Goal: Find contact information: Find contact information

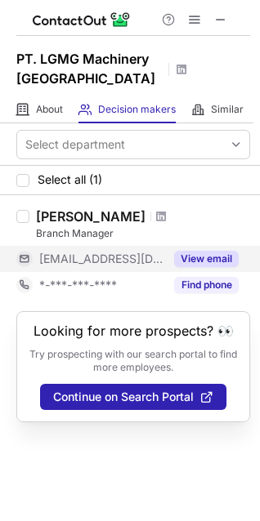
click at [192, 261] on button "View email" at bounding box center [206, 259] width 65 height 16
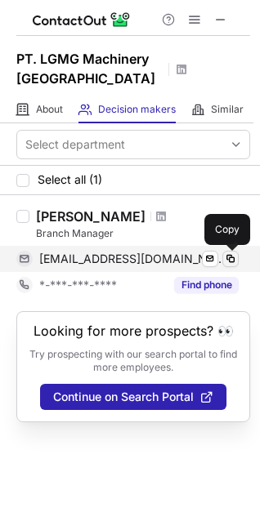
click at [229, 261] on span at bounding box center [230, 258] width 13 height 13
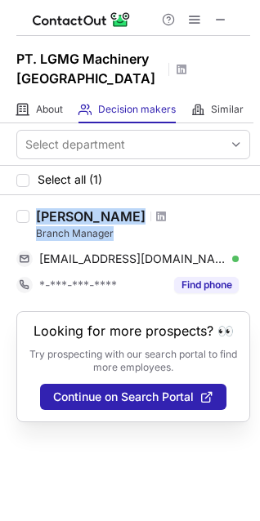
drag, startPoint x: 36, startPoint y: 216, endPoint x: 75, endPoint y: 219, distance: 39.3
click at [126, 234] on div "Cahyo Suryanto Branch Manager" at bounding box center [143, 224] width 214 height 33
copy div "Cahyo Suryanto Branch Manager"
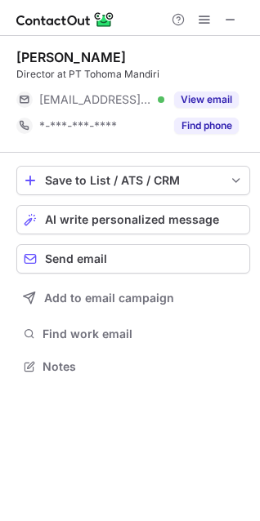
scroll to position [355, 260]
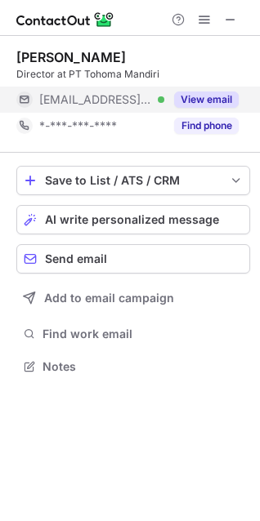
click at [205, 101] on button "View email" at bounding box center [206, 99] width 65 height 16
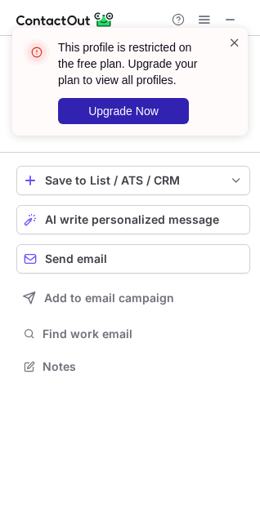
click at [236, 41] on span at bounding box center [234, 42] width 13 height 16
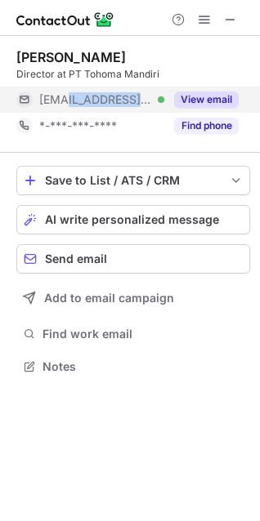
copy span "tohoma.co.id"
drag, startPoint x: 143, startPoint y: 103, endPoint x: 65, endPoint y: 109, distance: 77.9
click at [65, 109] on div "***@tohoma.co.id Verified" at bounding box center [90, 100] width 148 height 26
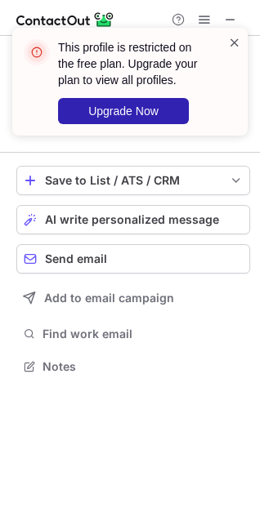
click at [233, 41] on span at bounding box center [234, 42] width 13 height 16
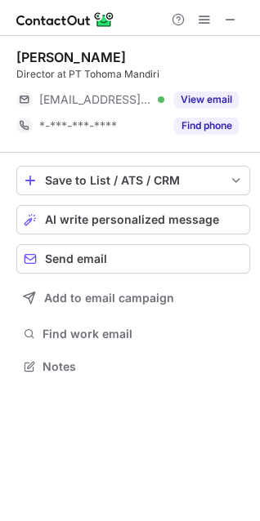
drag, startPoint x: 159, startPoint y: 56, endPoint x: 20, endPoint y: 60, distance: 139.8
click at [20, 60] on div "Soltan Simangunsong" at bounding box center [133, 57] width 234 height 16
copy div "Soltan Simangunsong"
click at [181, 58] on div "Soltan Simangunsong" at bounding box center [133, 57] width 234 height 16
click at [213, 56] on div "Soltan Simangunsong" at bounding box center [133, 57] width 234 height 16
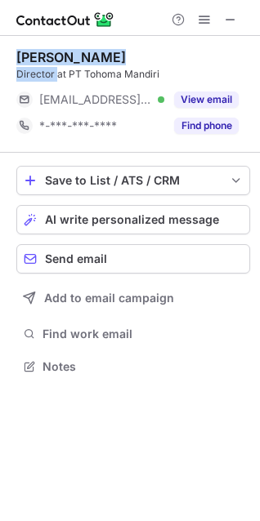
drag, startPoint x: 18, startPoint y: 56, endPoint x: 58, endPoint y: 70, distance: 42.4
click at [58, 70] on div "Soltan Simangunsong Director at PT Tohoma Mandiri" at bounding box center [133, 65] width 234 height 33
copy div "Soltan Simangunsong Director"
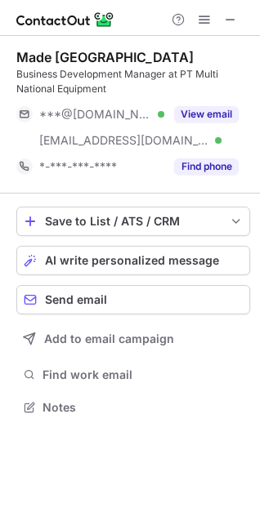
scroll to position [396, 260]
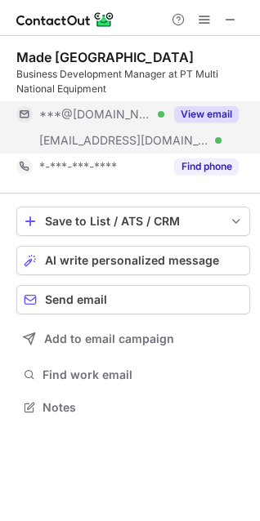
click at [221, 116] on button "View email" at bounding box center [206, 114] width 65 height 16
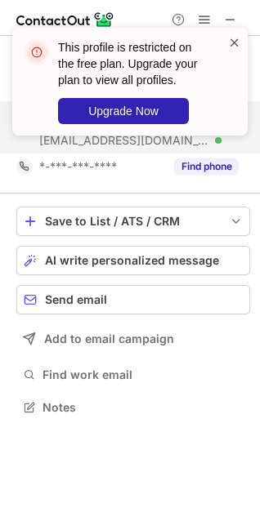
click at [234, 43] on span at bounding box center [234, 42] width 13 height 16
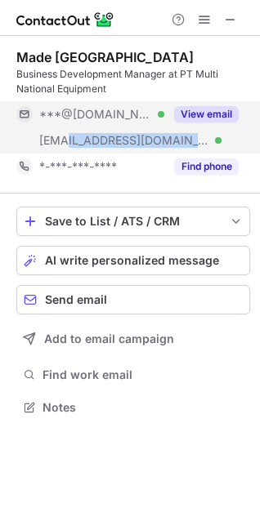
drag, startPoint x: 160, startPoint y: 143, endPoint x: 68, endPoint y: 149, distance: 92.5
click at [68, 149] on div "***@slsbearindo.com Verified" at bounding box center [90, 140] width 148 height 26
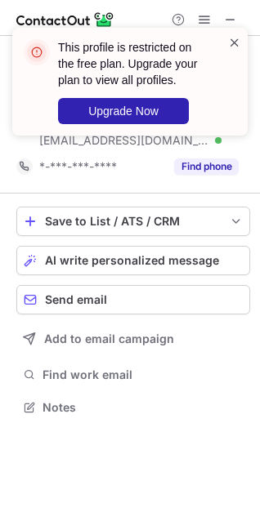
drag, startPoint x: 74, startPoint y: 145, endPoint x: 229, endPoint y: 42, distance: 185.5
click at [230, 41] on span at bounding box center [234, 42] width 13 height 16
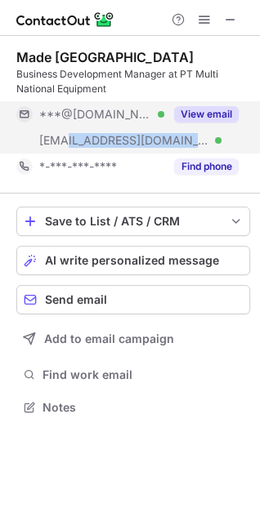
copy span "slsbearindo.com"
drag, startPoint x: 161, startPoint y: 145, endPoint x: 69, endPoint y: 146, distance: 92.3
click at [69, 146] on div "***@slsbearindo.com Verified" at bounding box center [101, 140] width 125 height 15
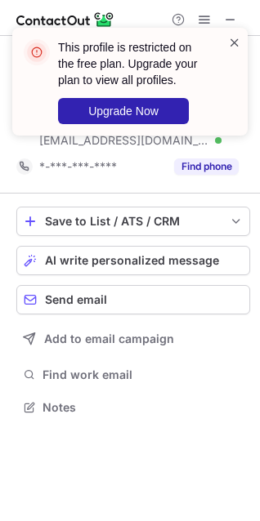
click at [234, 44] on span at bounding box center [234, 42] width 13 height 16
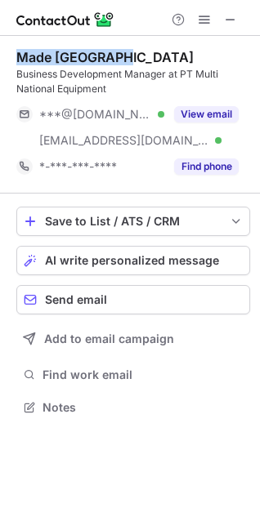
drag, startPoint x: 136, startPoint y: 56, endPoint x: 13, endPoint y: 53, distance: 122.6
click at [13, 53] on div "Made Wiryadana Business Development Manager at PT Multi National Equipment ***@…" at bounding box center [130, 234] width 260 height 396
copy div "Made Wiryadana"
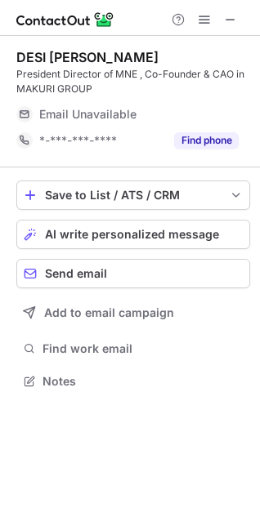
scroll to position [370, 260]
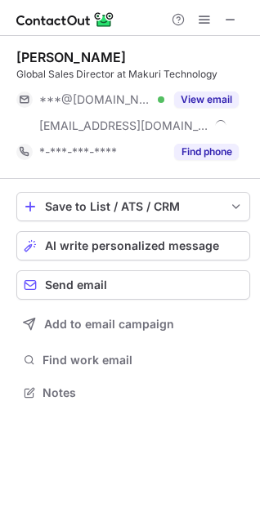
scroll to position [381, 260]
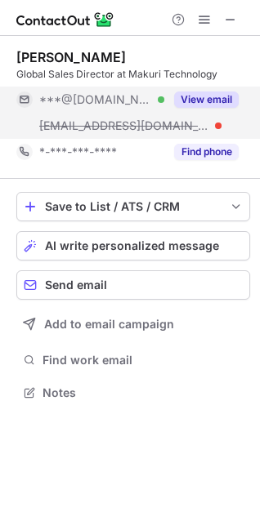
click at [207, 97] on button "View email" at bounding box center [206, 99] width 65 height 16
click at [164, 102] on div "***@gmail.com Verified" at bounding box center [101, 99] width 125 height 15
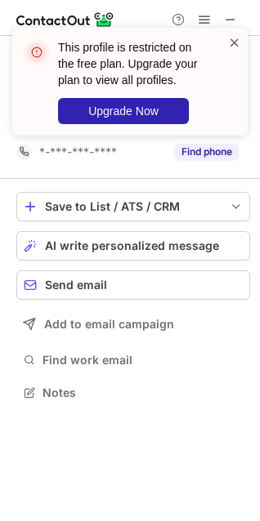
click at [238, 41] on span at bounding box center [234, 42] width 13 height 16
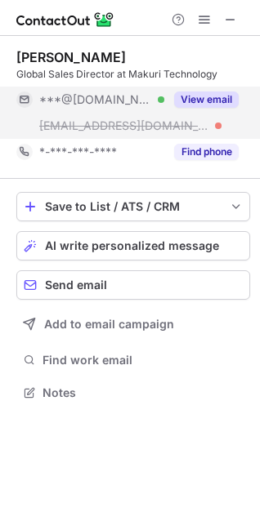
click at [209, 103] on button "View email" at bounding box center [206, 99] width 65 height 16
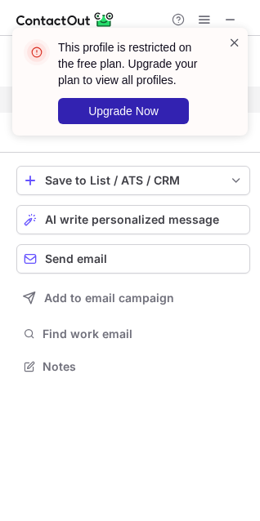
scroll to position [355, 260]
click at [234, 42] on span at bounding box center [234, 42] width 13 height 16
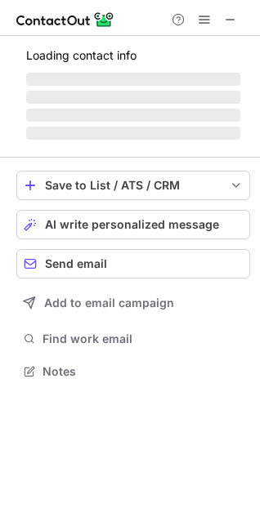
scroll to position [370, 260]
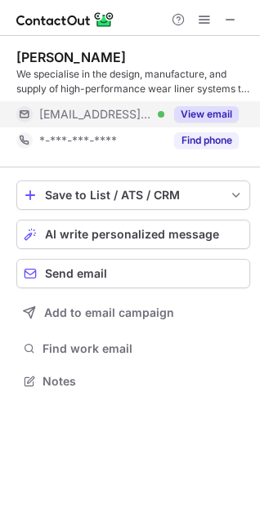
click at [219, 110] on button "View email" at bounding box center [206, 114] width 65 height 16
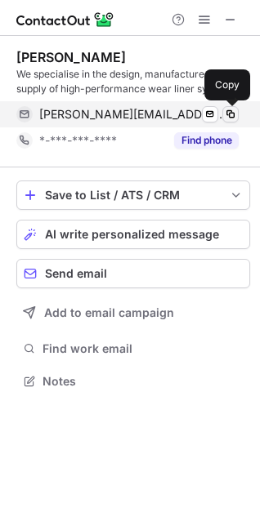
click at [235, 113] on span at bounding box center [230, 114] width 13 height 13
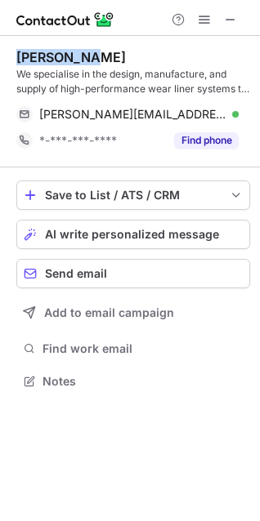
drag, startPoint x: 16, startPoint y: 57, endPoint x: 88, endPoint y: 57, distance: 72.7
click at [88, 57] on div "Ian Wilson We specialise in the design, manufacture, and supply of high-perform…" at bounding box center [130, 221] width 260 height 370
copy div "Ian Wilson"
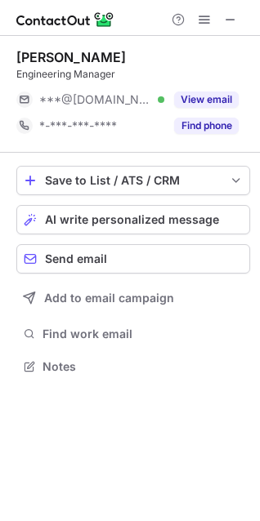
scroll to position [355, 260]
click at [219, 97] on button "View email" at bounding box center [206, 99] width 65 height 16
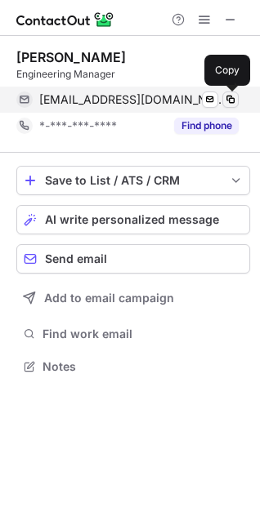
click at [230, 99] on span at bounding box center [230, 99] width 13 height 13
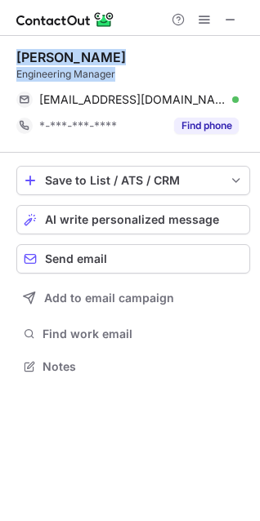
drag, startPoint x: 17, startPoint y: 61, endPoint x: 163, endPoint y: 76, distance: 146.9
click at [163, 76] on div "Robby Zieda Hilmi Engineering Manager" at bounding box center [133, 65] width 234 height 33
copy div "Robby Zieda Hilmi Engineering Manager"
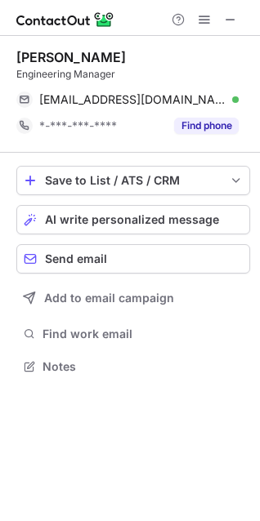
scroll to position [355, 260]
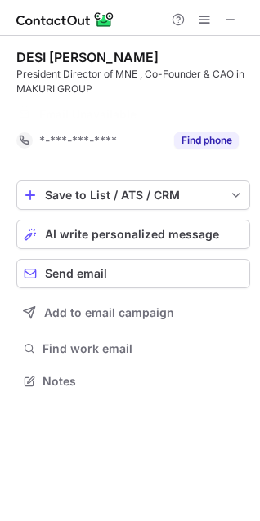
scroll to position [344, 260]
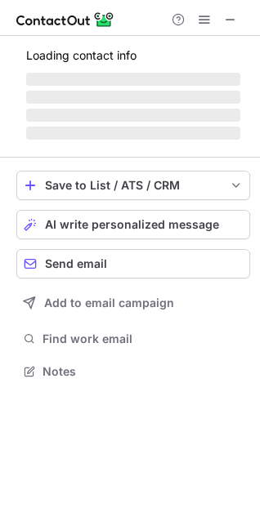
scroll to position [370, 260]
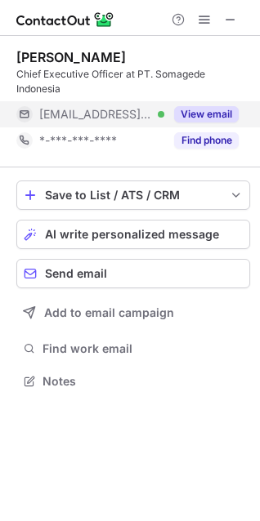
click at [212, 124] on div "View email" at bounding box center [201, 114] width 74 height 26
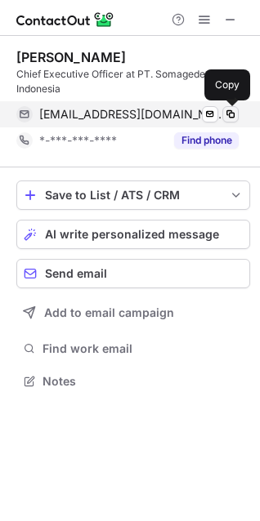
click at [227, 115] on span at bounding box center [230, 114] width 13 height 13
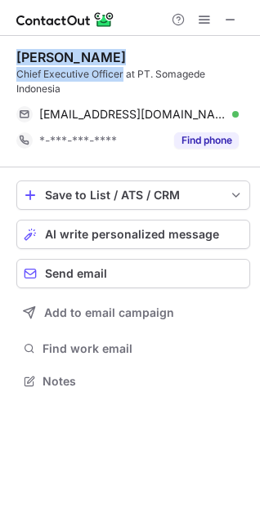
drag, startPoint x: 11, startPoint y: 56, endPoint x: 123, endPoint y: 75, distance: 112.8
click at [123, 75] on div "kim soon ng Chief Executive Officer at PT. Somagede Indonesia ksoon@somagede.co…" at bounding box center [130, 221] width 260 height 370
copy div "kim soon ng Chief Executive Officer"
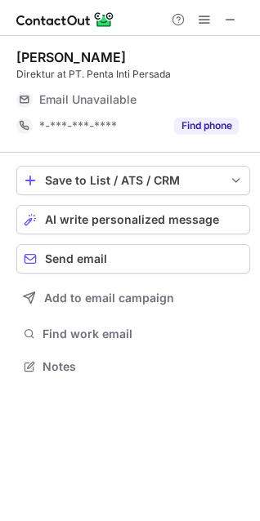
scroll to position [355, 260]
